Goal: Task Accomplishment & Management: Complete application form

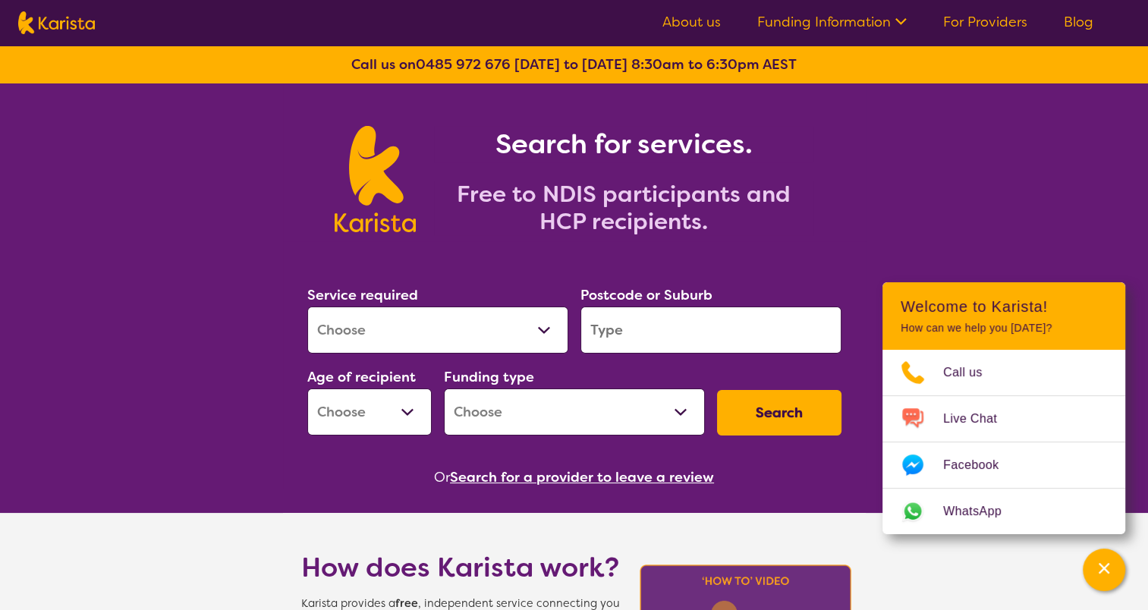
click at [971, 29] on link "For Providers" at bounding box center [985, 22] width 84 height 18
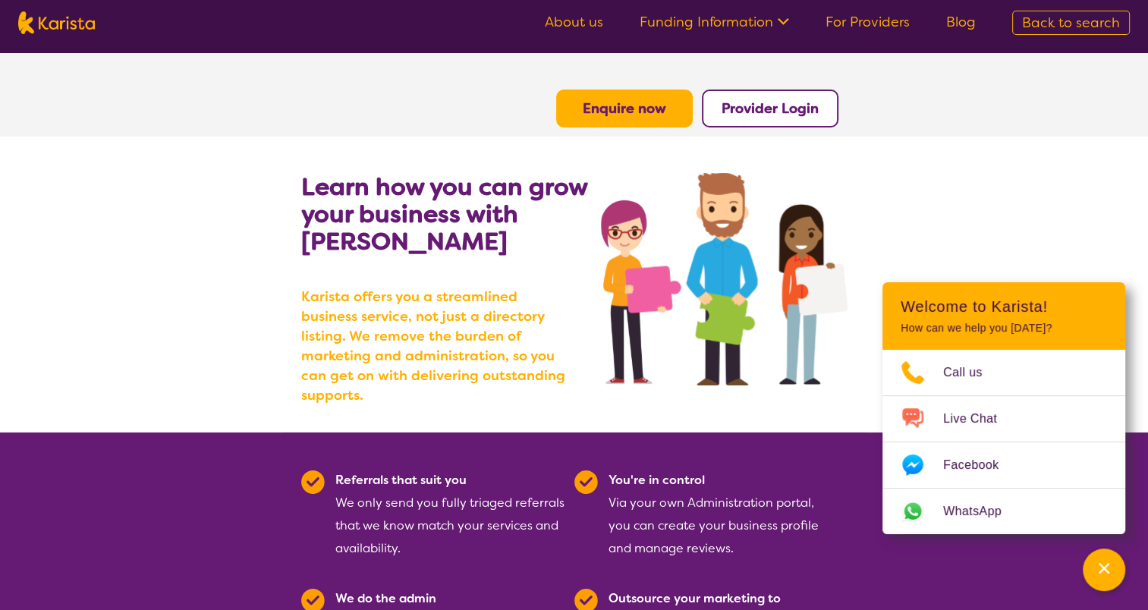
click at [659, 98] on button "Enquire now" at bounding box center [624, 109] width 137 height 38
click at [662, 99] on b "Enquire now" at bounding box center [624, 108] width 83 height 18
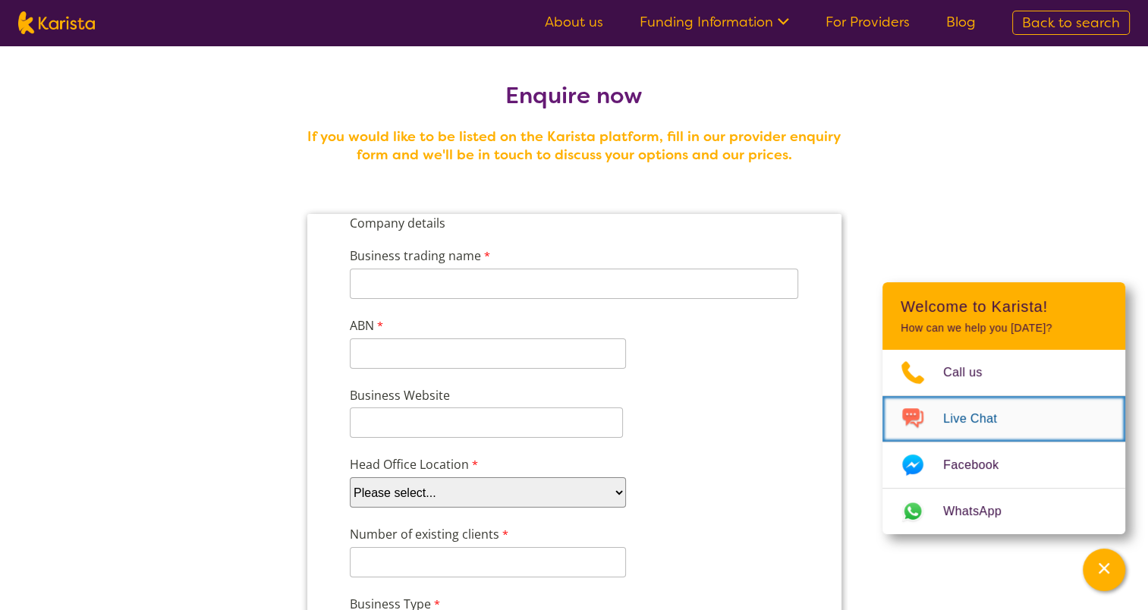
click at [927, 411] on img "Choose channel" at bounding box center [912, 419] width 61 height 24
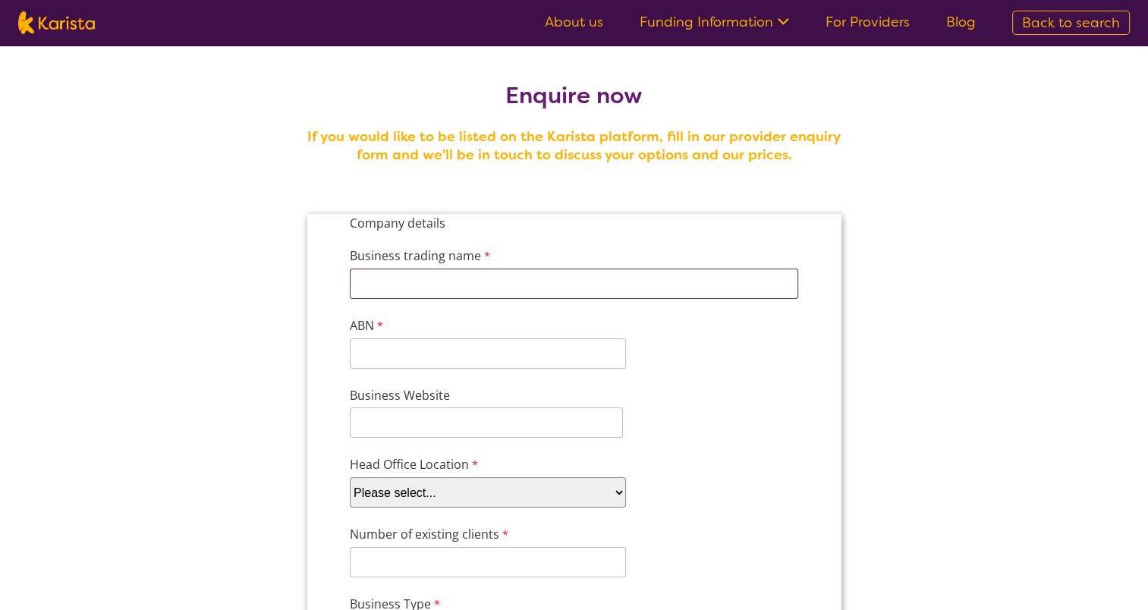
click at [589, 283] on input "Business trading name" at bounding box center [573, 284] width 448 height 30
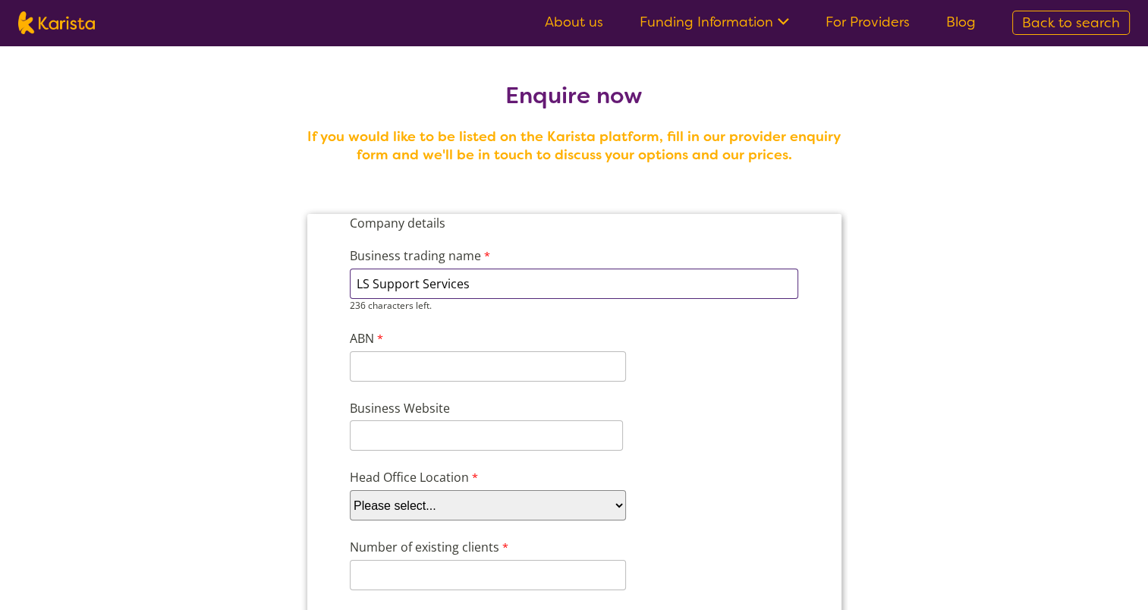
type input "LS Support Services"
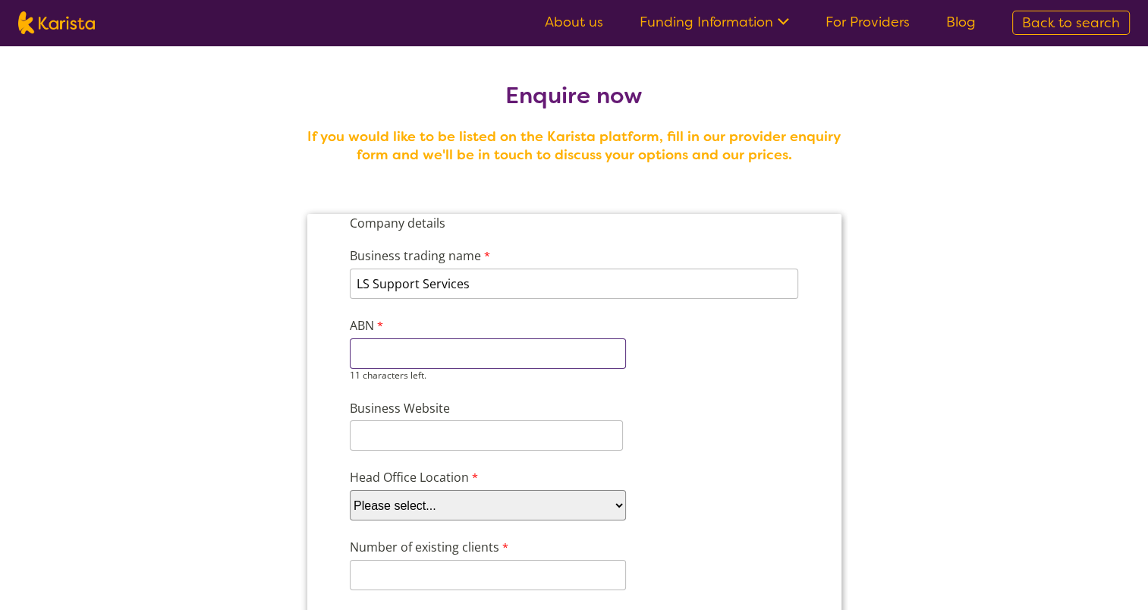
click at [589, 357] on input "ABN" at bounding box center [487, 353] width 276 height 30
type input "81473564734"
click at [564, 429] on input "Business Website" at bounding box center [485, 435] width 273 height 30
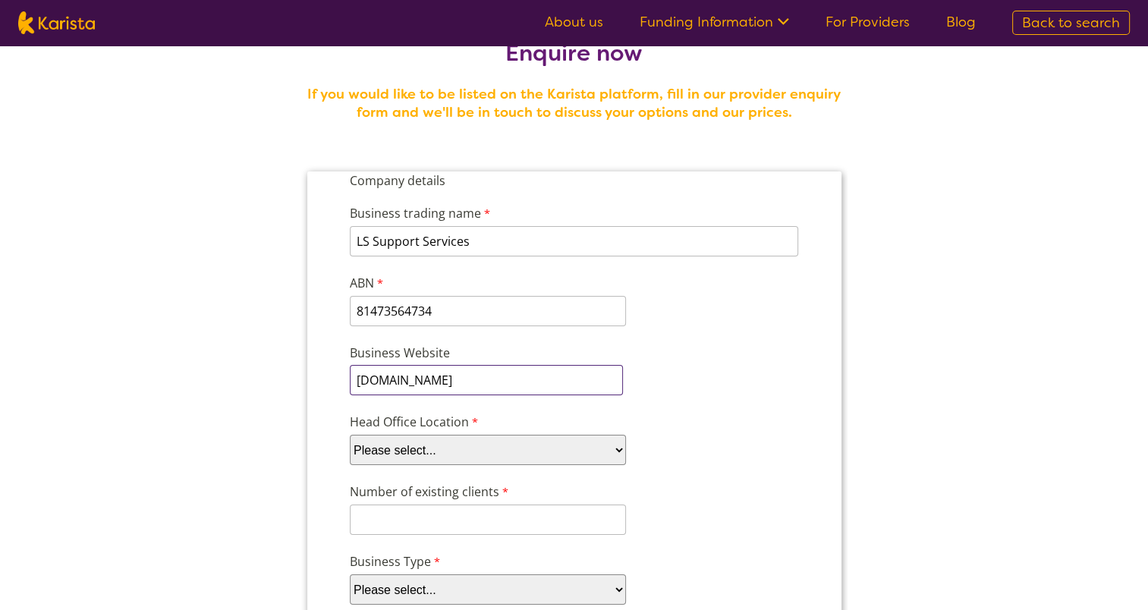
scroll to position [76, 0]
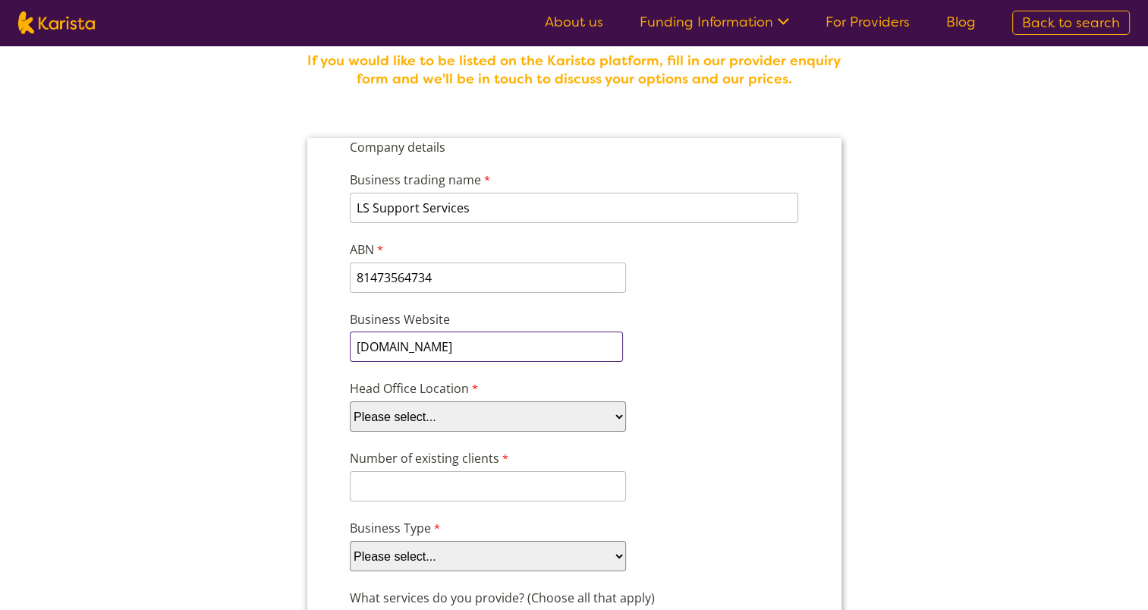
type input "www.lssupportservices.com.au"
click at [561, 413] on select "Please select... ACT NSW NT QLD SA TAS VIC WA" at bounding box center [487, 416] width 276 height 30
select select "tfa_100"
click at [349, 401] on select "Please select... ACT NSW NT QLD SA TAS VIC WA" at bounding box center [487, 416] width 276 height 30
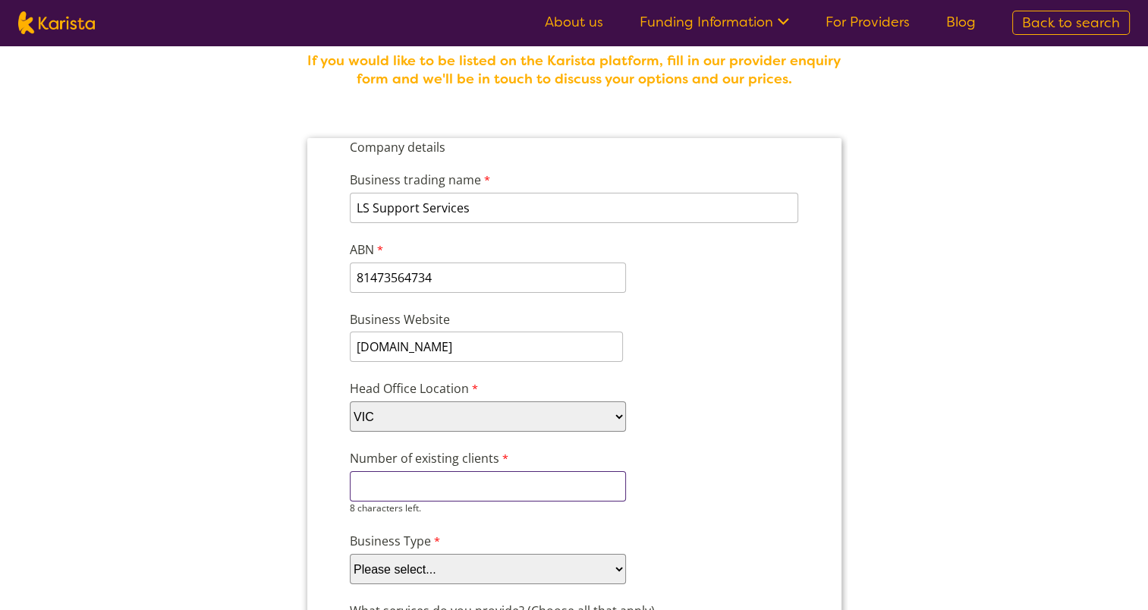
click at [409, 477] on input "Number of existing clients" at bounding box center [487, 486] width 276 height 30
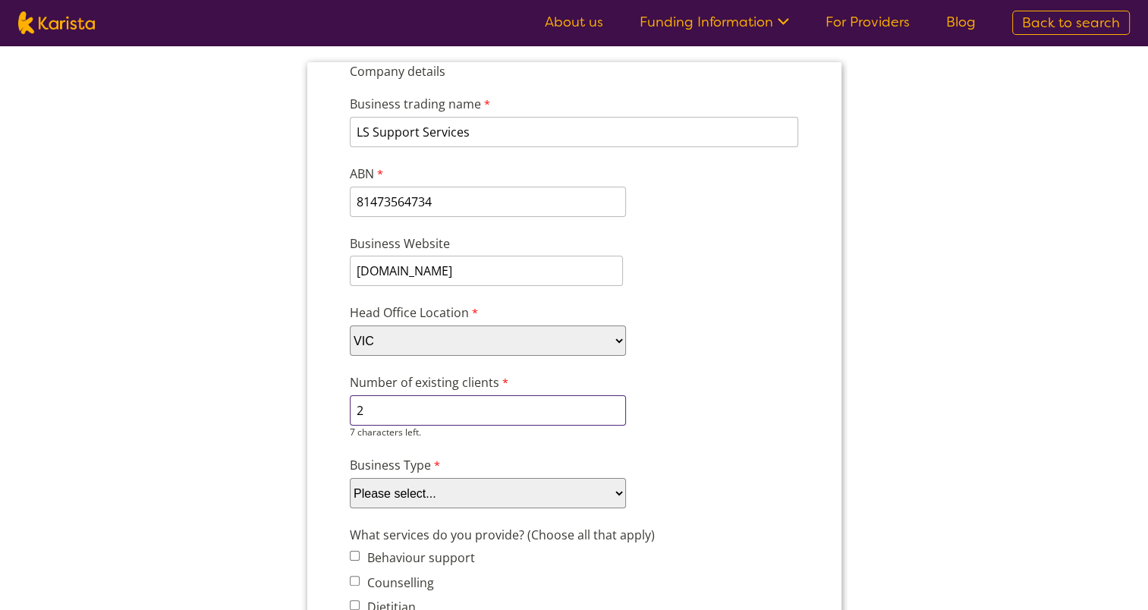
type input "2"
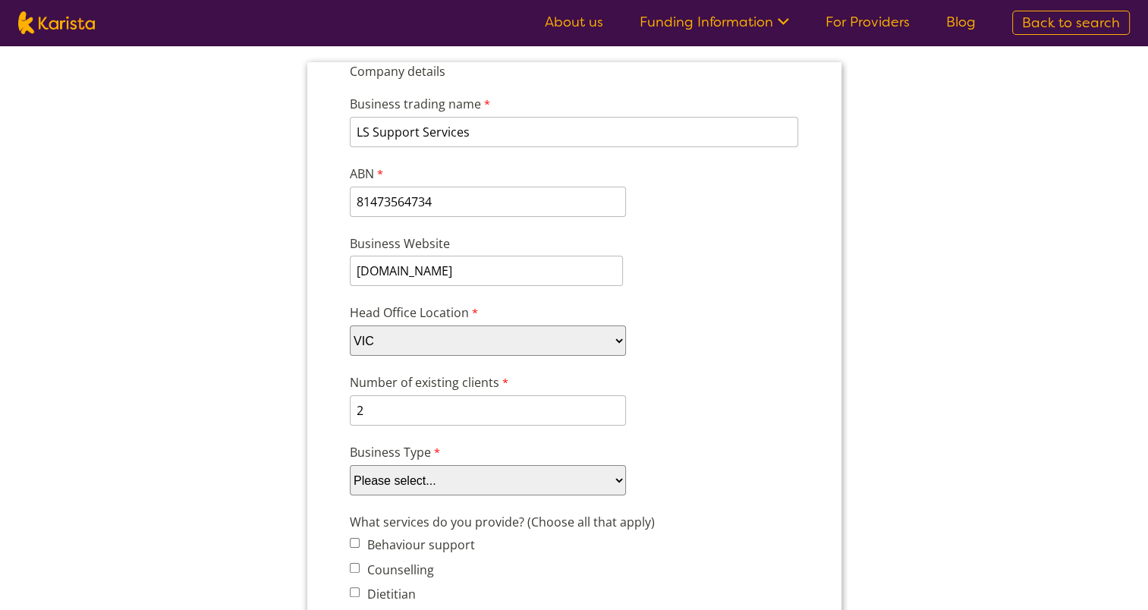
select select "tfa_88"
click at [349, 465] on select "Please select... Company Individual/Sole Trader Other (please specify)" at bounding box center [487, 480] width 276 height 30
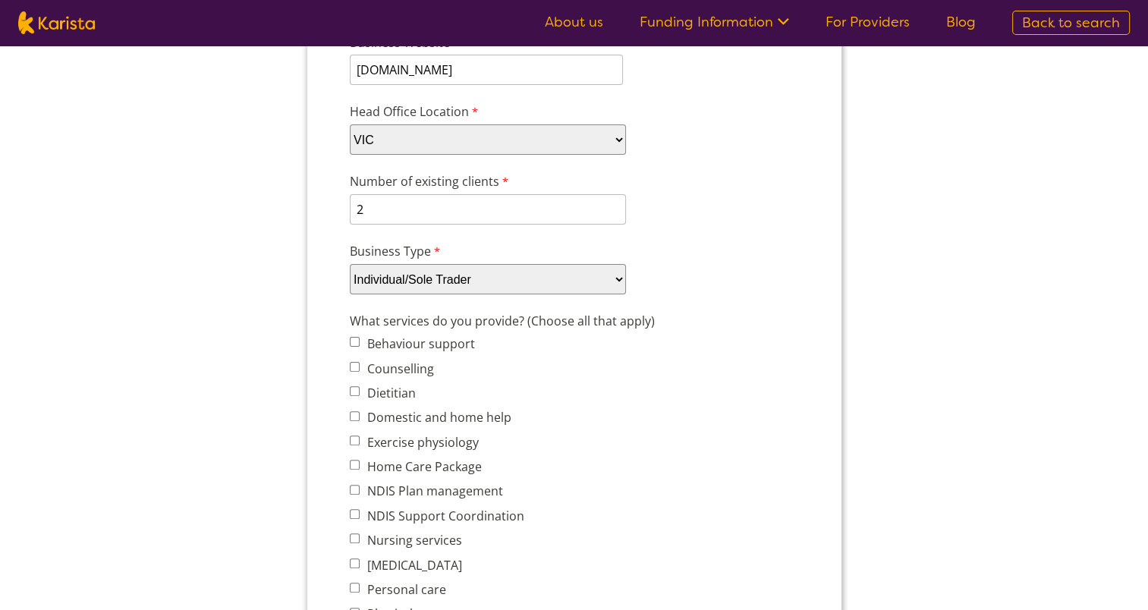
scroll to position [379, 0]
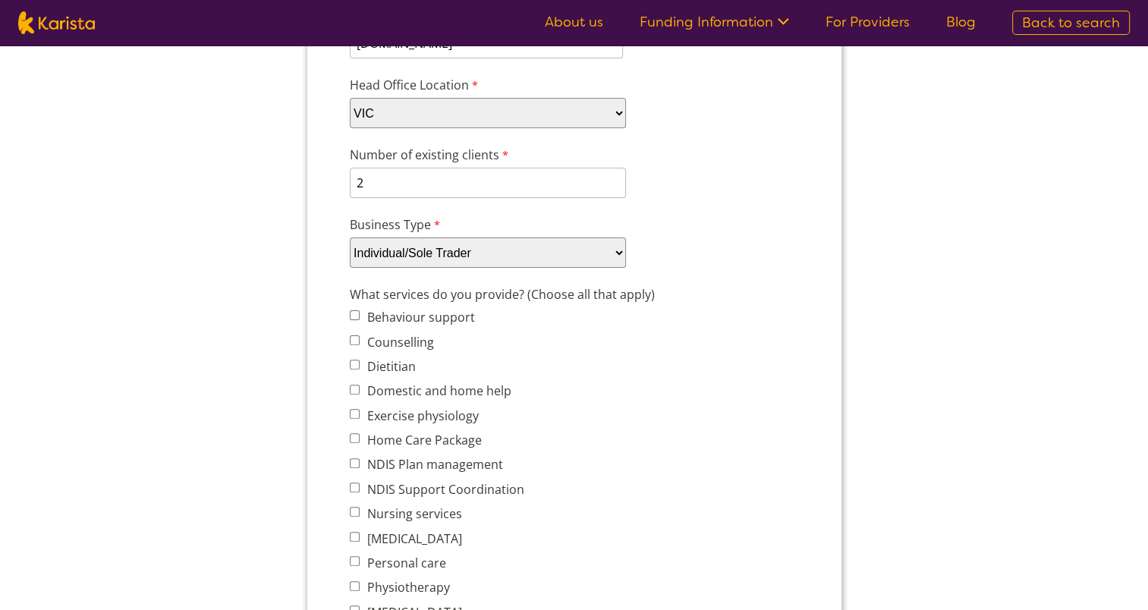
click at [356, 507] on input "Nursing services" at bounding box center [354, 512] width 10 height 10
checkbox input "true"
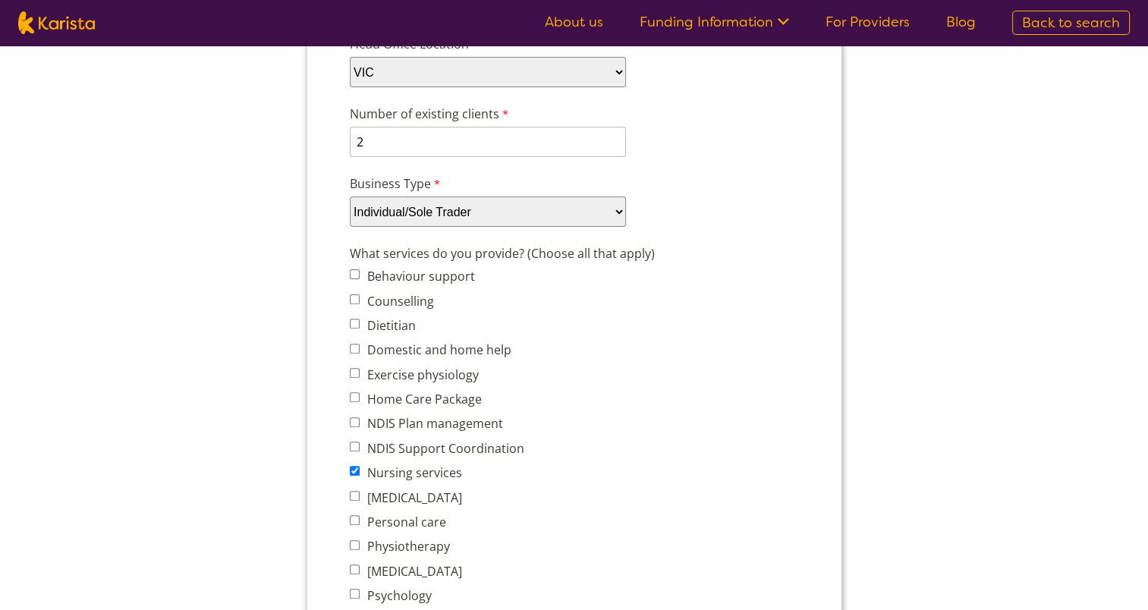
scroll to position [455, 0]
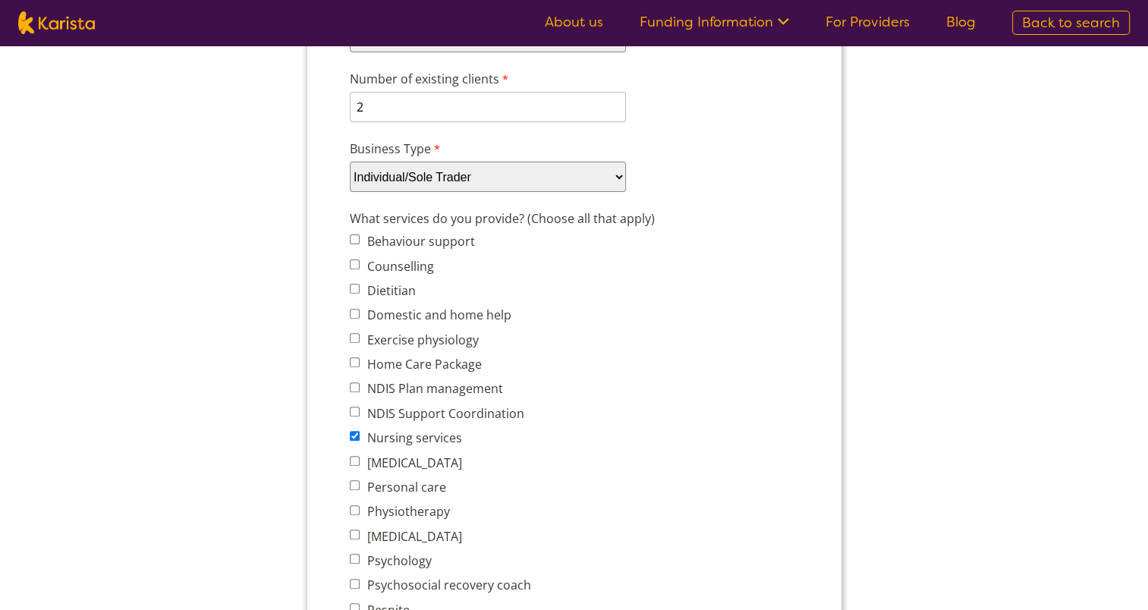
click at [354, 480] on input "Personal care" at bounding box center [354, 485] width 10 height 10
checkbox input "true"
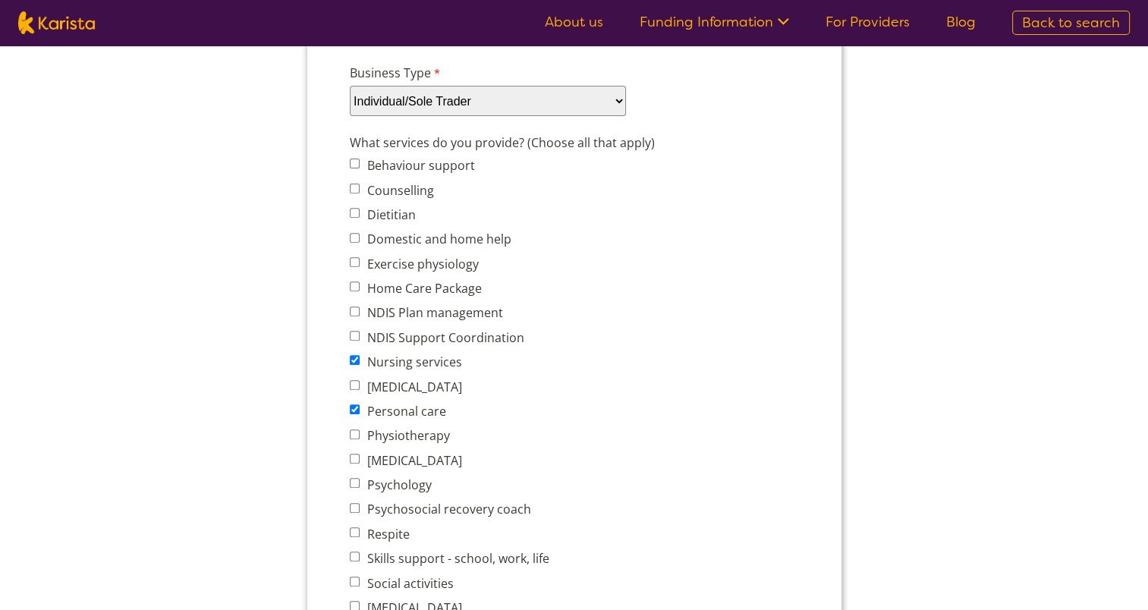
click at [353, 552] on input "Skills support - school, work, life" at bounding box center [354, 557] width 10 height 10
checkbox input "true"
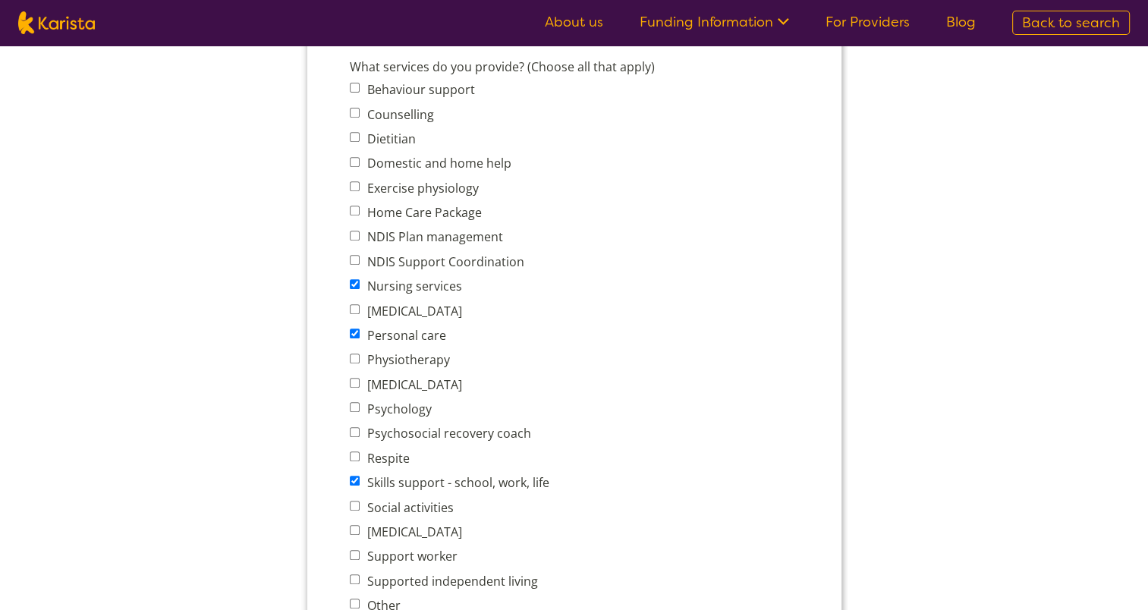
click at [357, 501] on input "Social activities" at bounding box center [354, 506] width 10 height 10
checkbox input "true"
click at [353, 550] on input "Support worker" at bounding box center [354, 555] width 10 height 10
checkbox input "true"
click at [353, 157] on input "Domestic and home help" at bounding box center [354, 162] width 10 height 10
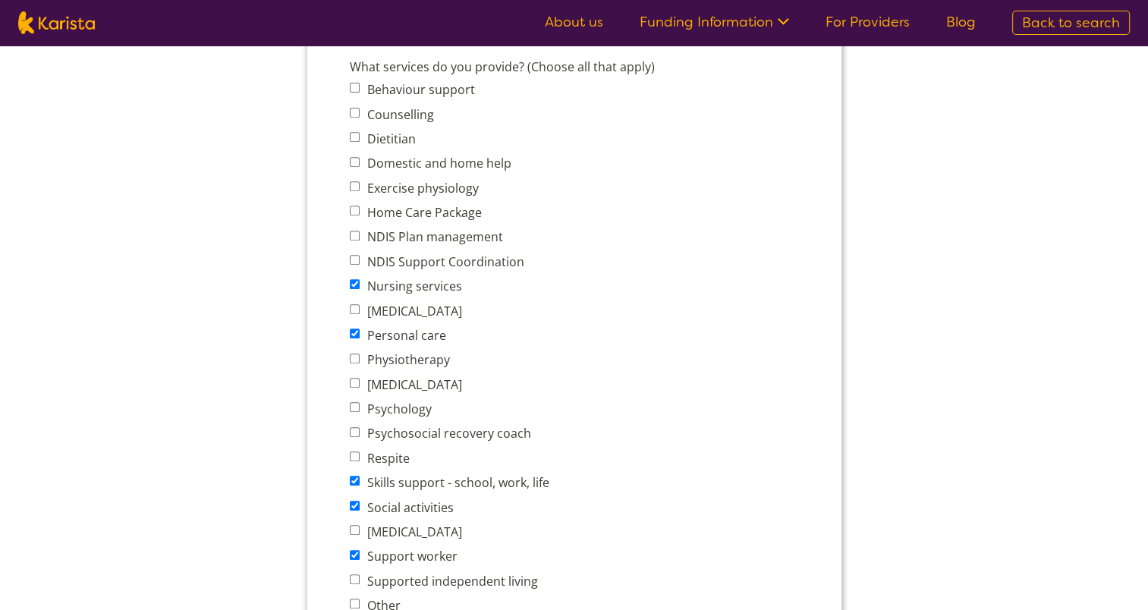
checkbox input "true"
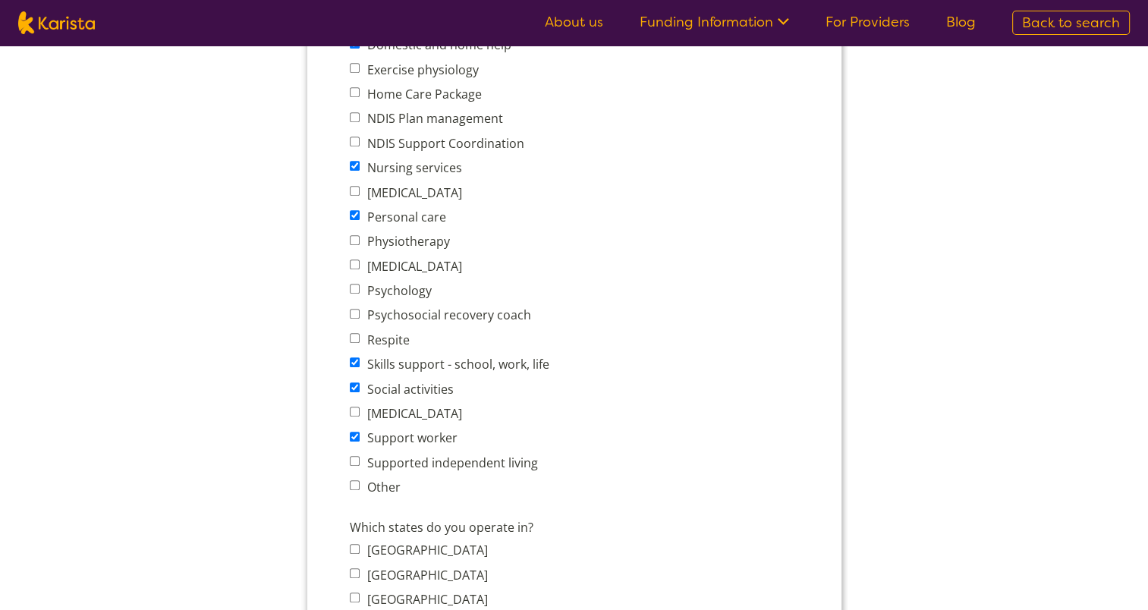
scroll to position [759, 0]
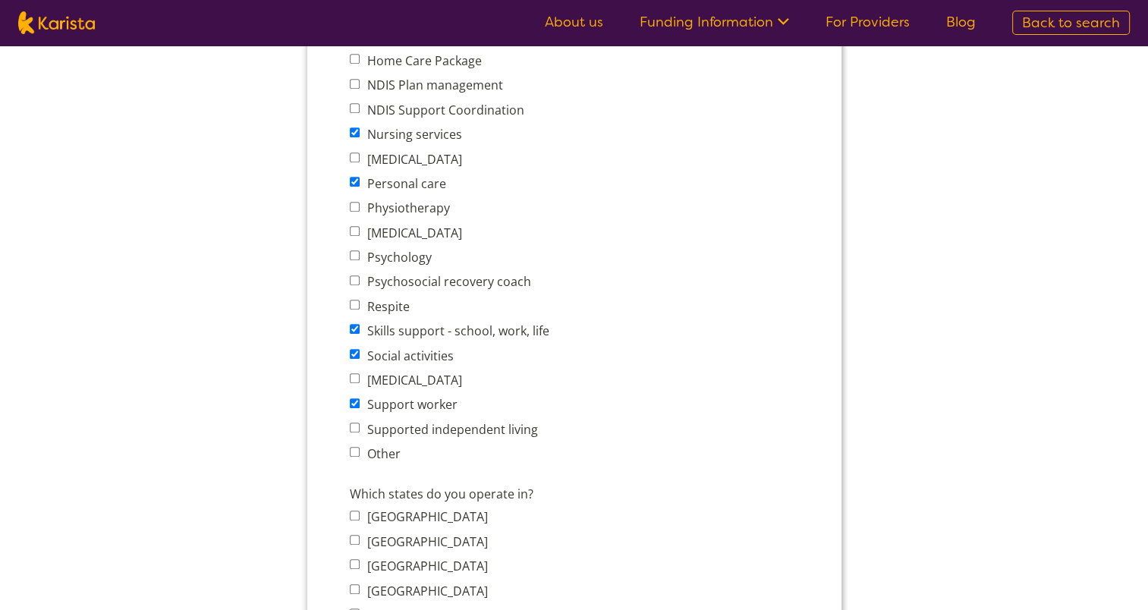
click at [354, 423] on input "Supported independent living" at bounding box center [354, 428] width 10 height 10
checkbox input "true"
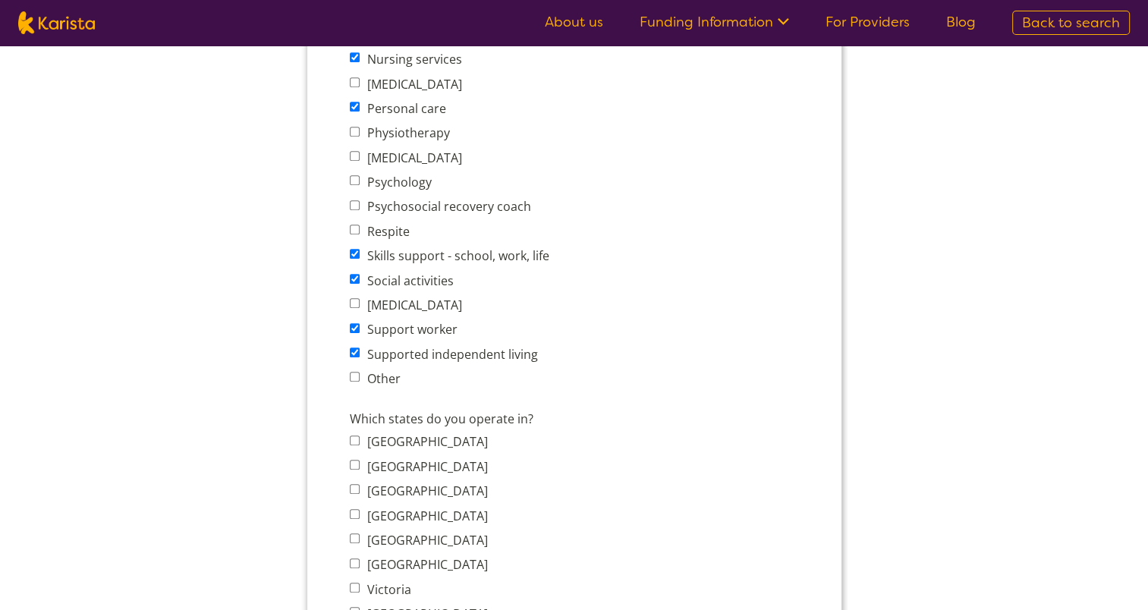
scroll to position [835, 0]
click at [353, 582] on input "Victoria" at bounding box center [354, 587] width 10 height 10
checkbox input "true"
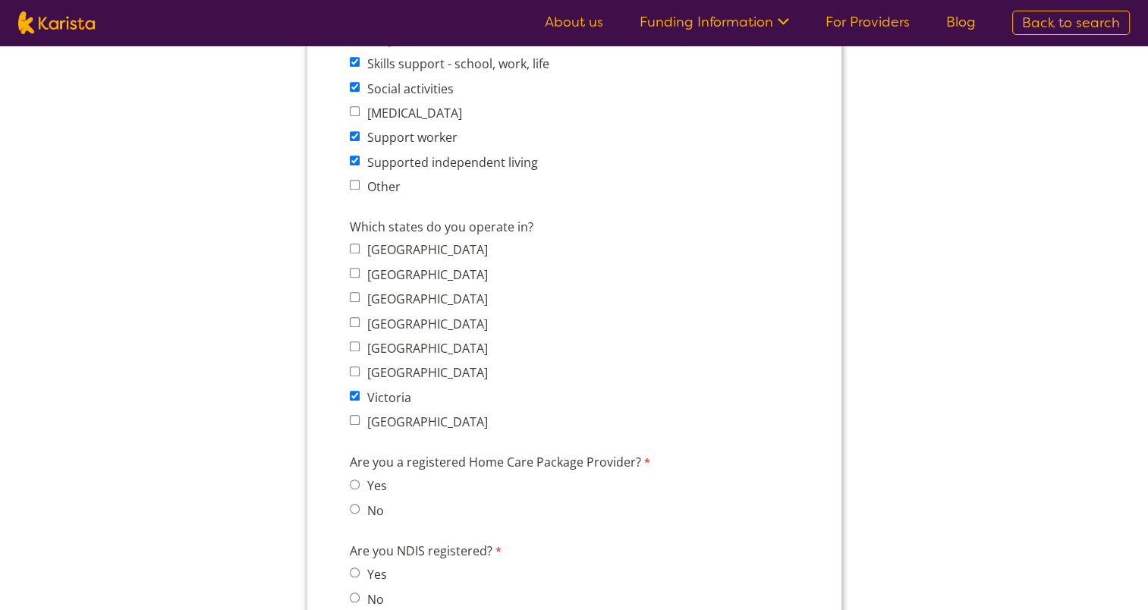
scroll to position [1062, 0]
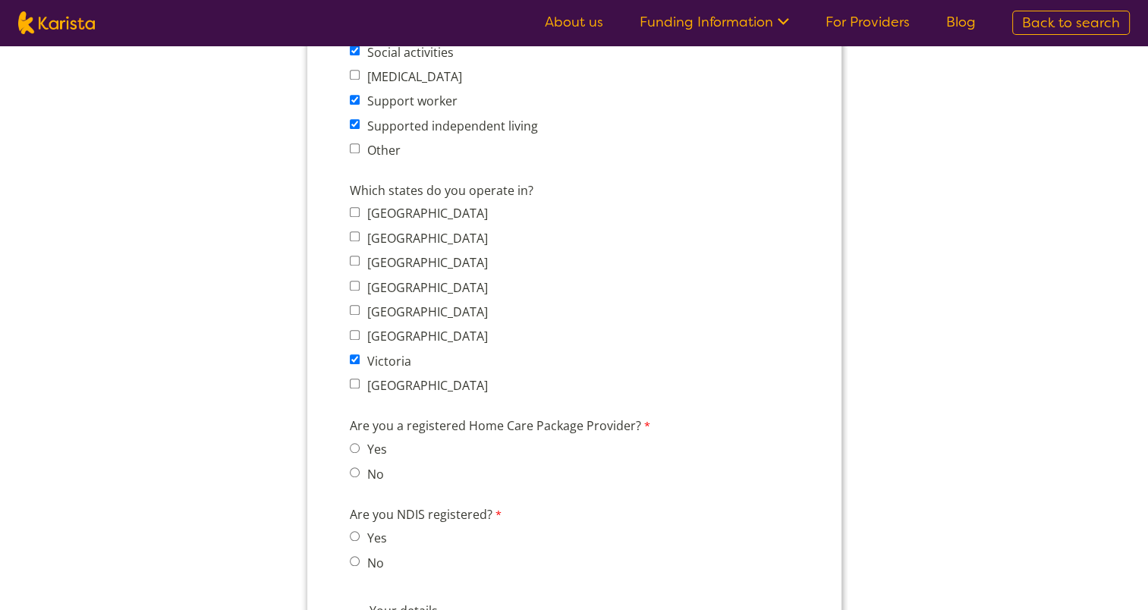
click at [353, 467] on input "No" at bounding box center [354, 472] width 10 height 10
radio input "true"
click at [358, 531] on input "Yes" at bounding box center [354, 536] width 10 height 10
radio input "true"
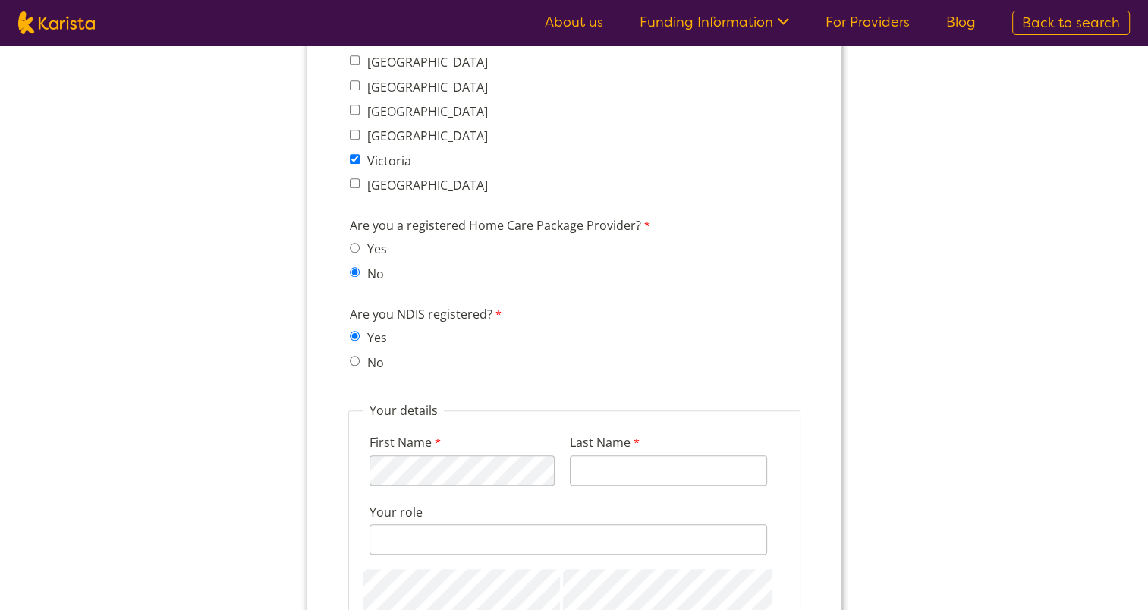
scroll to position [1290, 0]
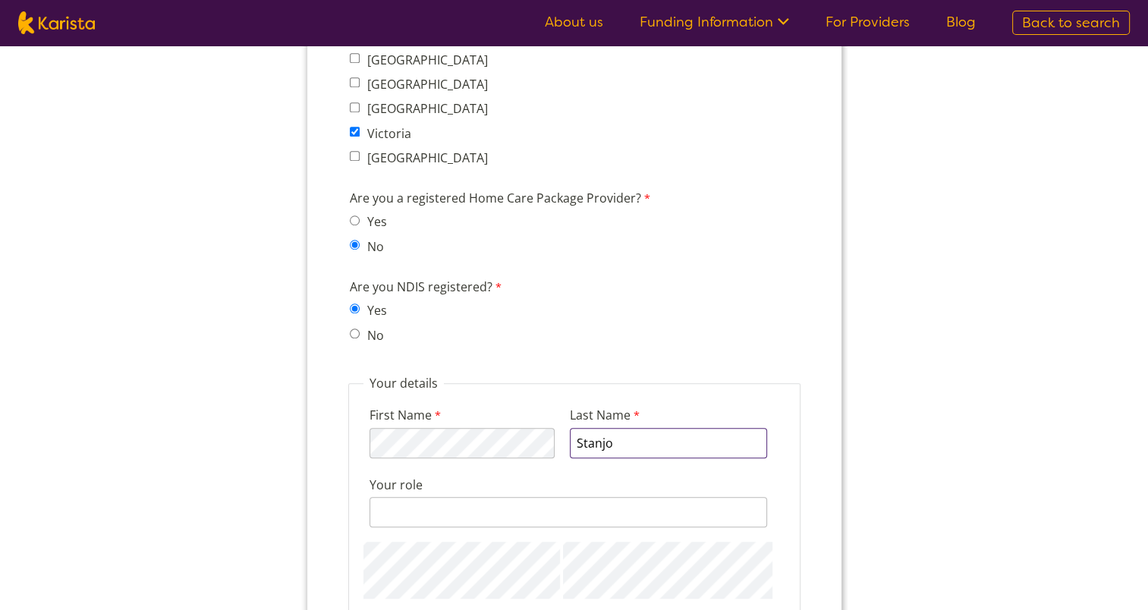
type input "Stanjo"
type input "R"
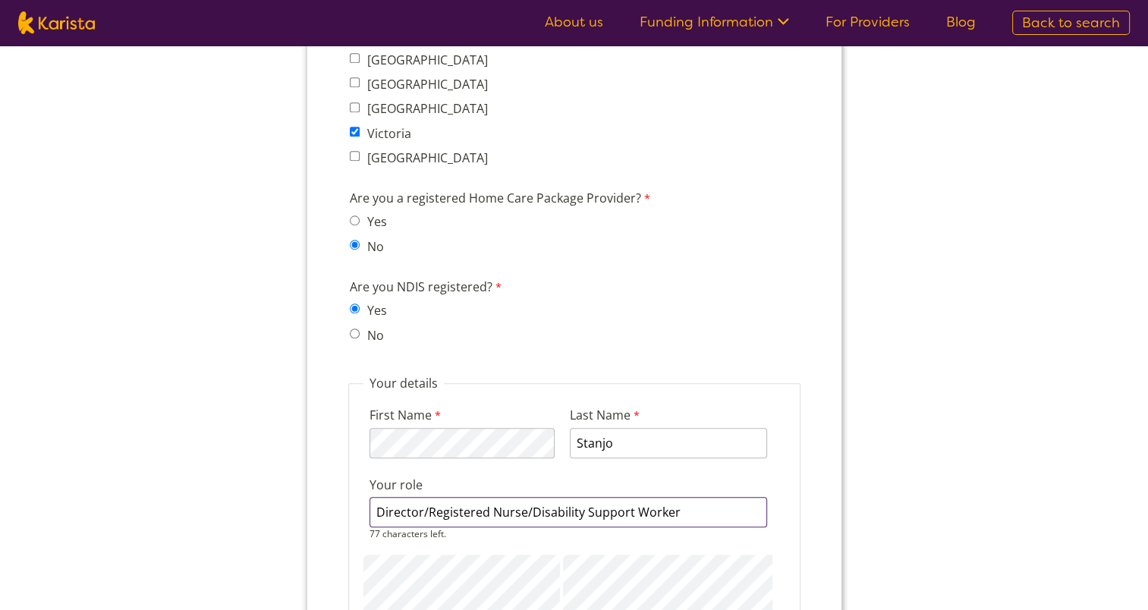
type input "Director/Registered Nurse/Disability Support Worker"
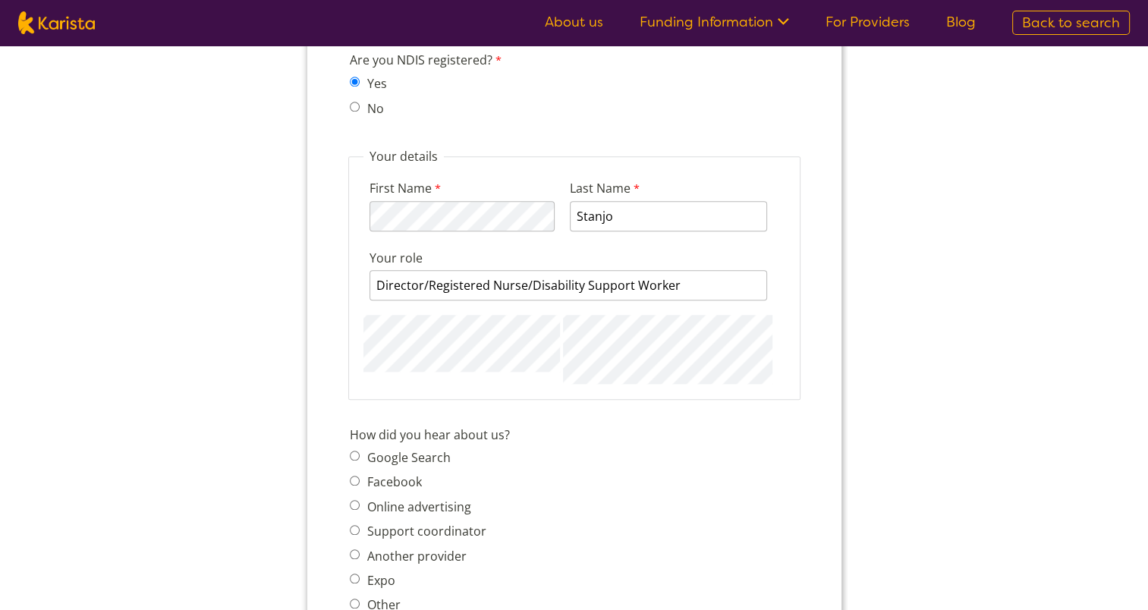
scroll to position [1517, 0]
click at [354, 446] on span "Google Search" at bounding box center [422, 456] width 146 height 21
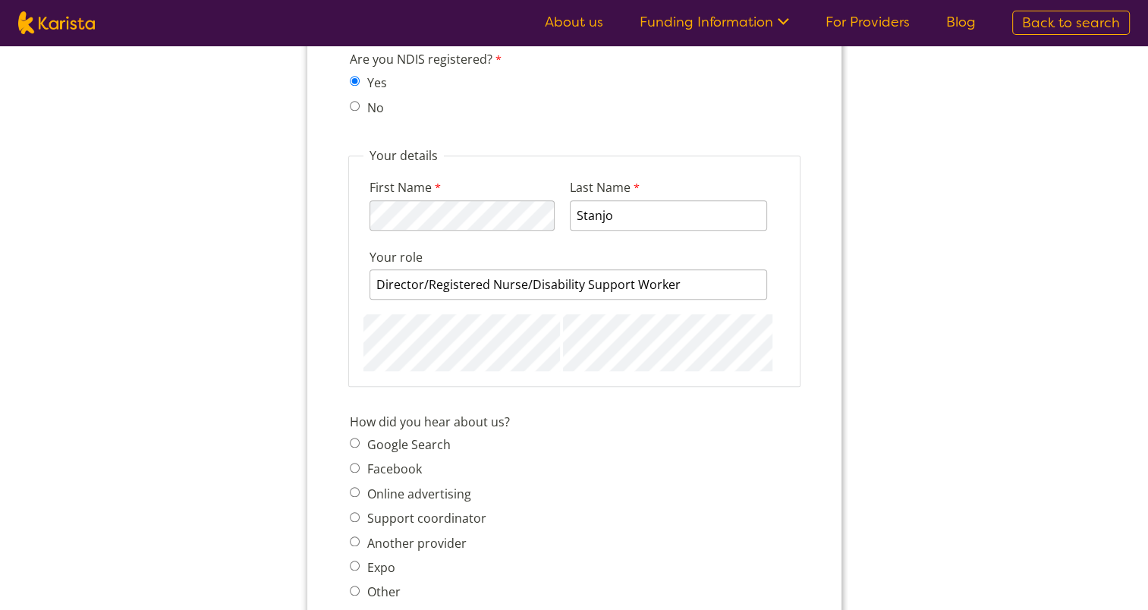
click at [350, 438] on input "Google Search" at bounding box center [354, 443] width 10 height 10
radio input "true"
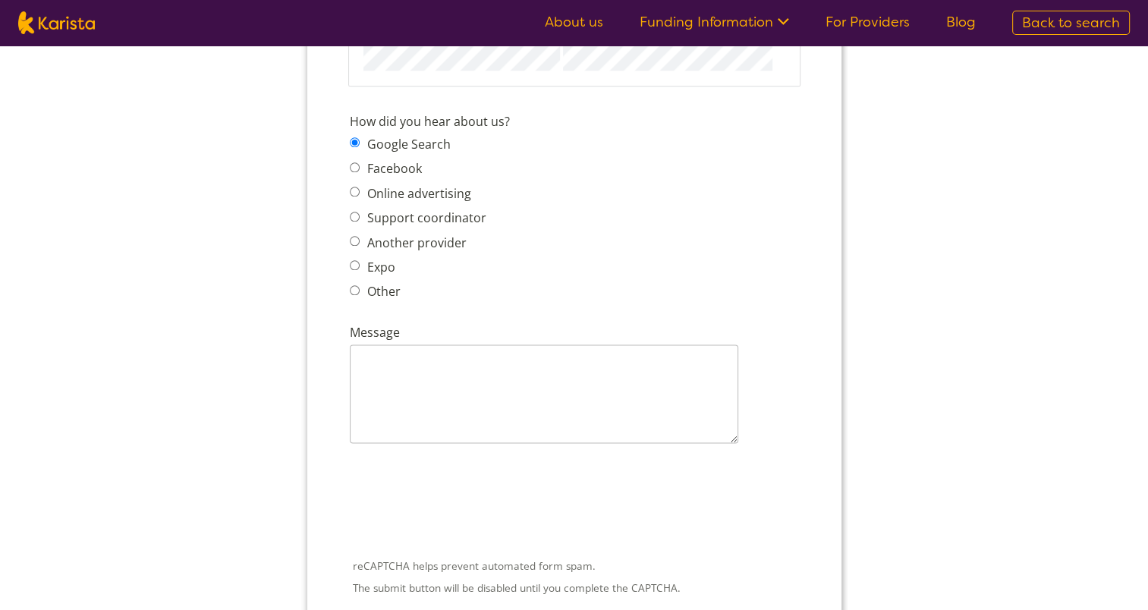
scroll to position [1821, 0]
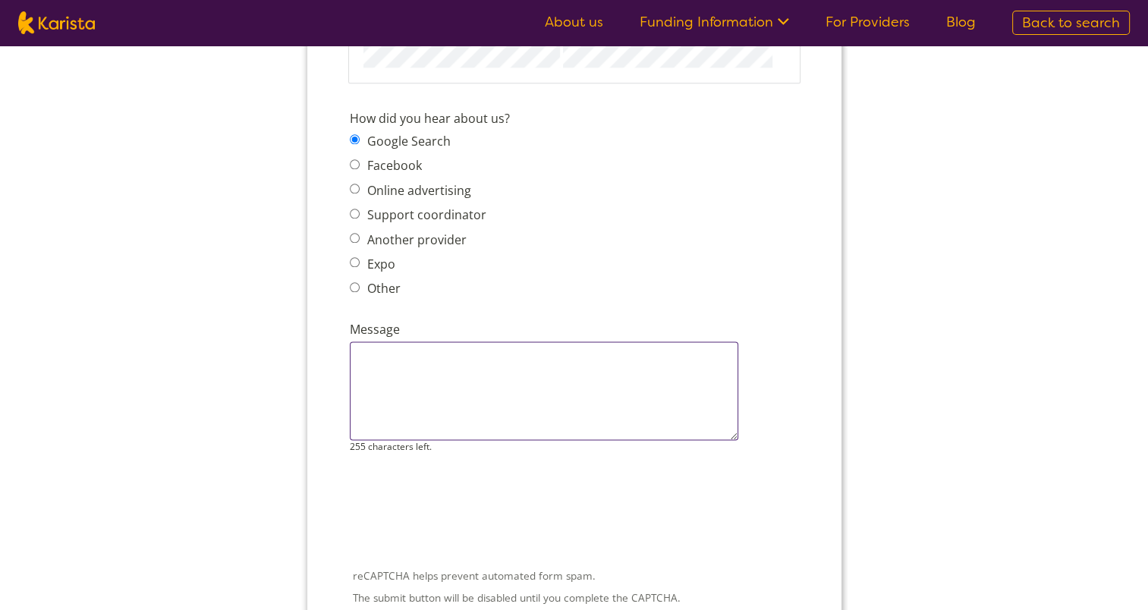
click at [392, 341] on textarea "Message" at bounding box center [543, 390] width 388 height 99
type textarea "J"
type textarea "L"
type textarea "I"
click at [590, 341] on textarea "Currently looking at directory options and quotes at this stage" at bounding box center [543, 390] width 388 height 99
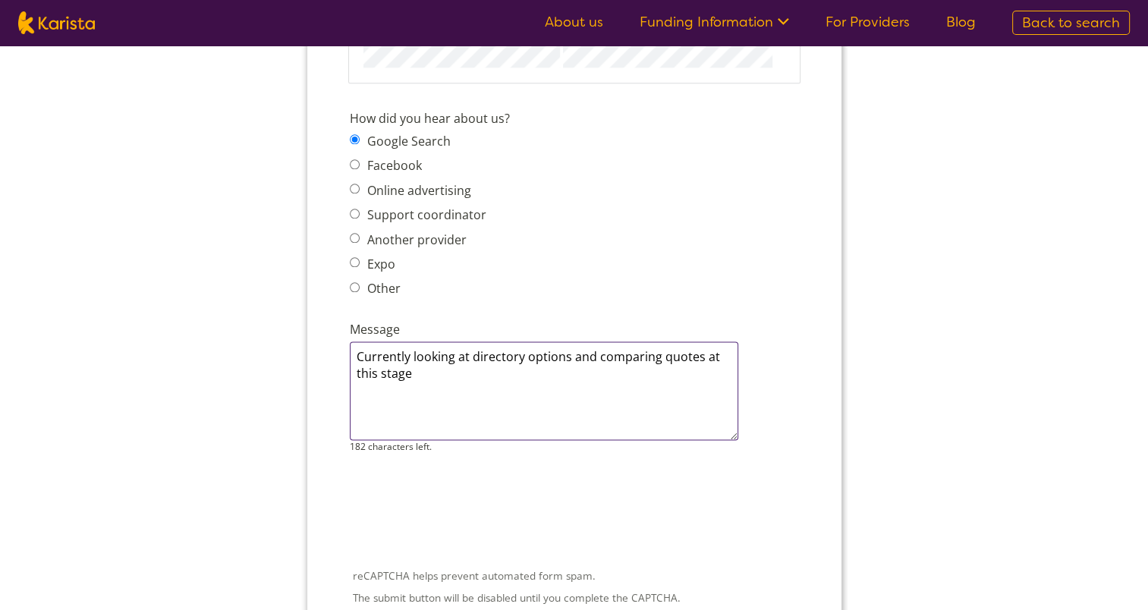
scroll to position [1897, 0]
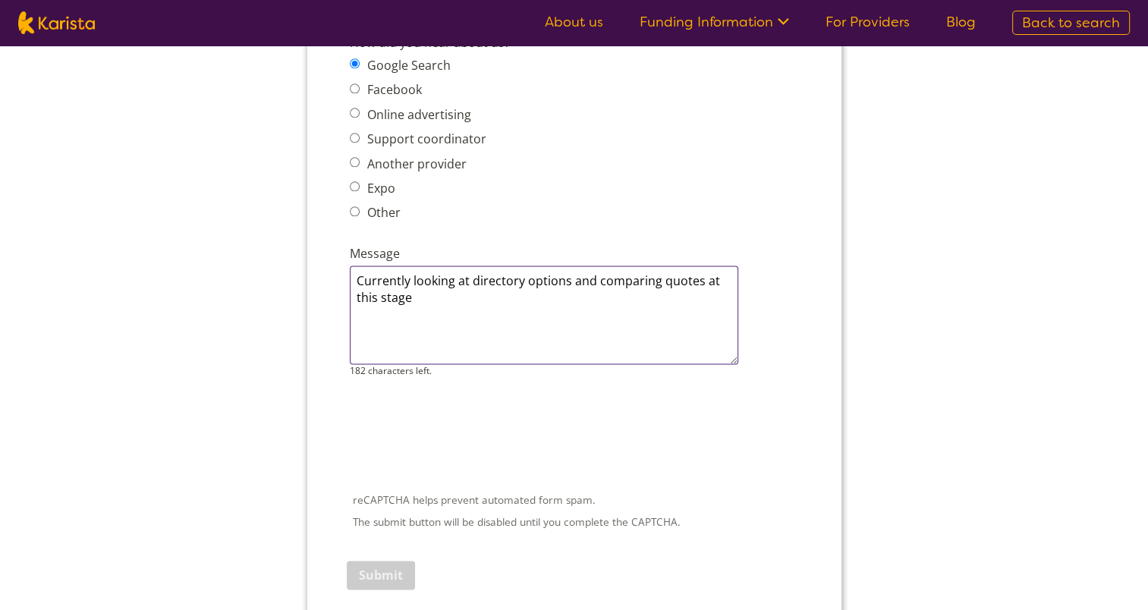
type textarea "Currently looking at directory options and comparing quotes at this stage"
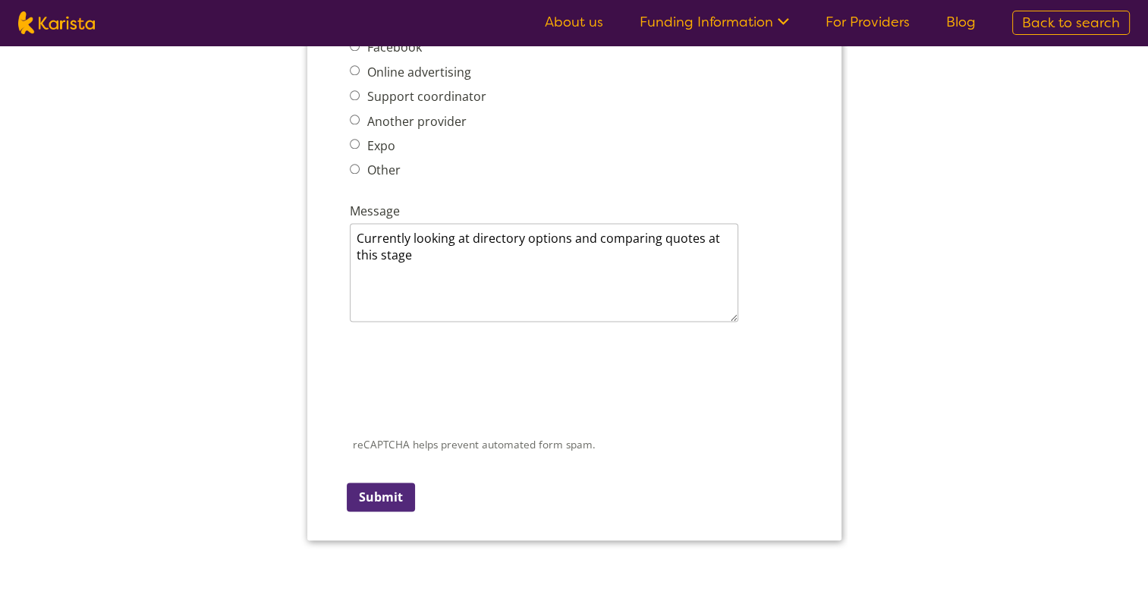
scroll to position [1972, 0]
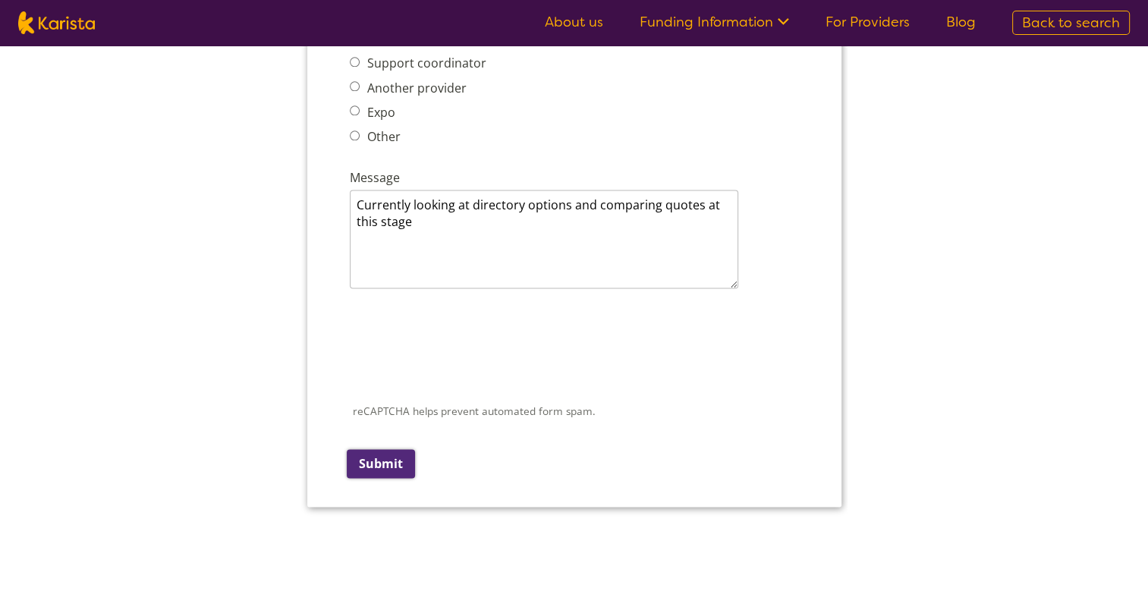
click at [369, 449] on input "Submit" at bounding box center [380, 463] width 68 height 29
